Goal: Check status: Check status

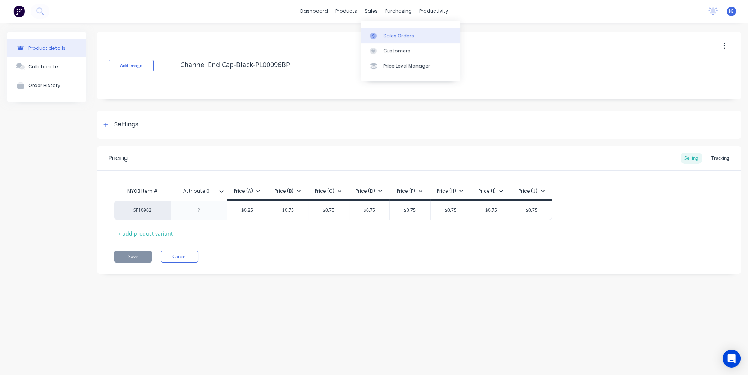
click at [370, 33] on icon at bounding box center [373, 36] width 7 height 7
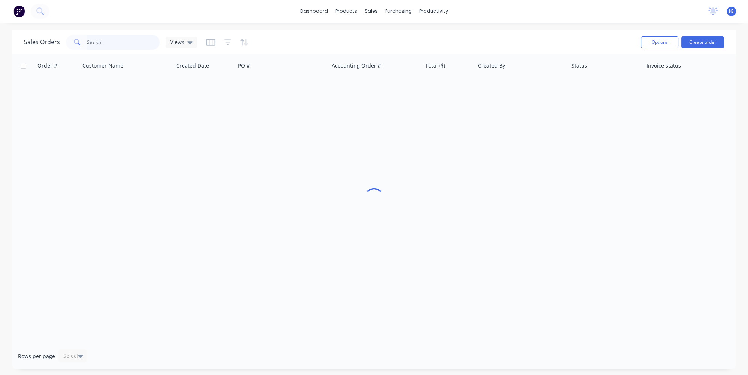
click at [87, 40] on input "text" at bounding box center [123, 42] width 73 height 15
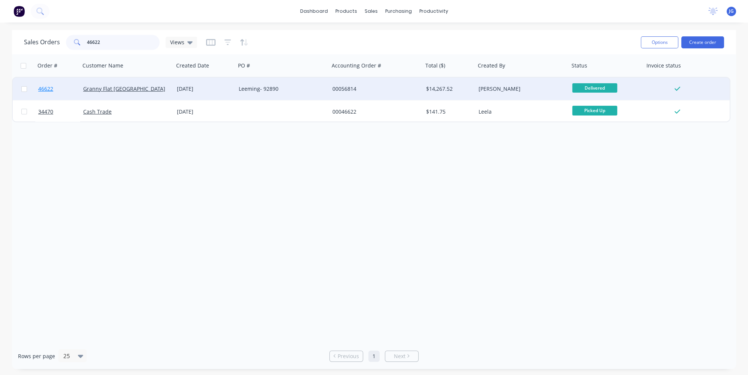
type input "46622"
click at [67, 87] on link "46622" at bounding box center [60, 89] width 45 height 22
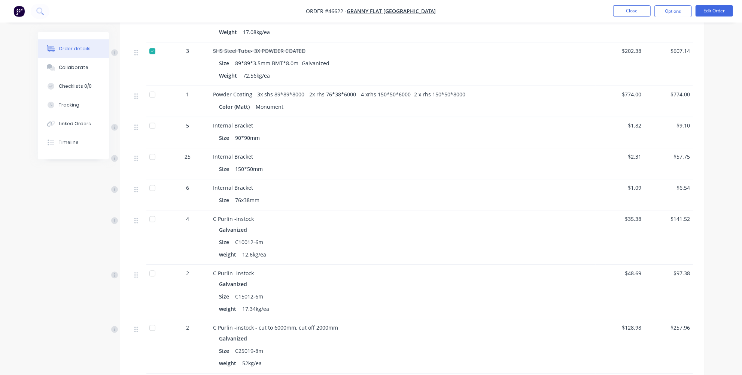
scroll to position [1260, 0]
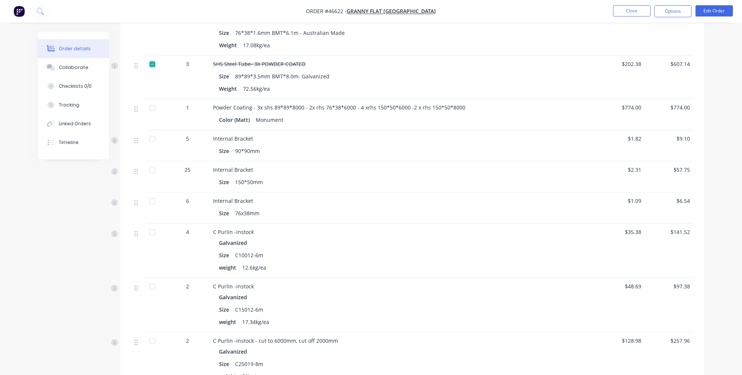
click at [406, 104] on span "Powder Coating - 3x shs 89*89*8000 - 2x rhs 76*38*6000 - 4 xrhs 150*50*6000 -2 …" at bounding box center [339, 107] width 252 height 7
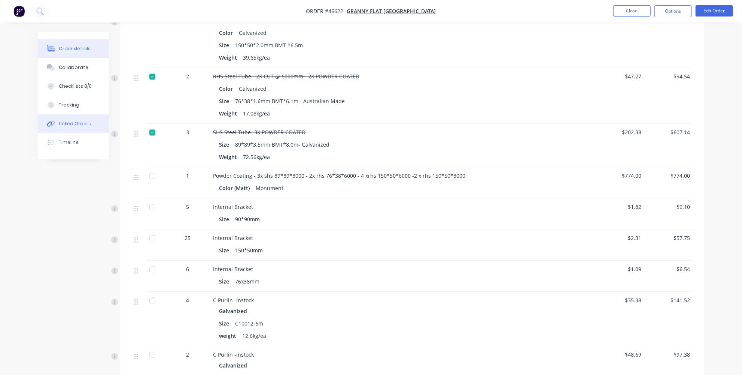
scroll to position [1124, 0]
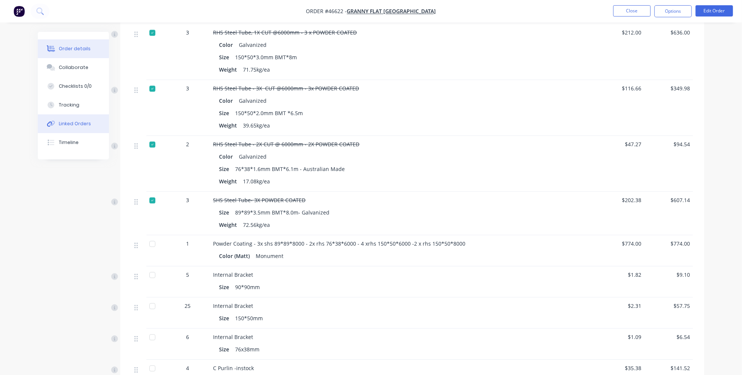
click at [66, 128] on button "Linked Orders" at bounding box center [73, 123] width 71 height 19
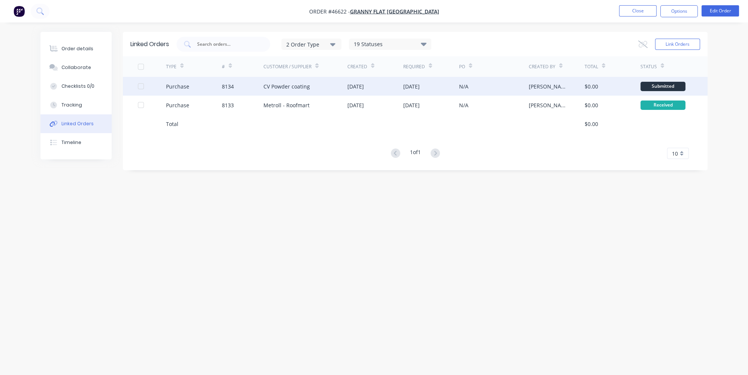
click at [317, 86] on div "CV Powder coating" at bounding box center [305, 86] width 84 height 19
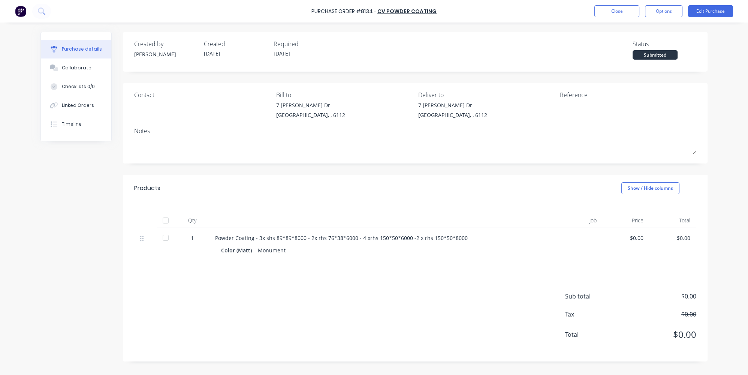
click at [392, 279] on div "Sub total $0.00 Tax $0.00 Total $0.00" at bounding box center [415, 311] width 584 height 99
